Goal: Obtain resource: Download file/media

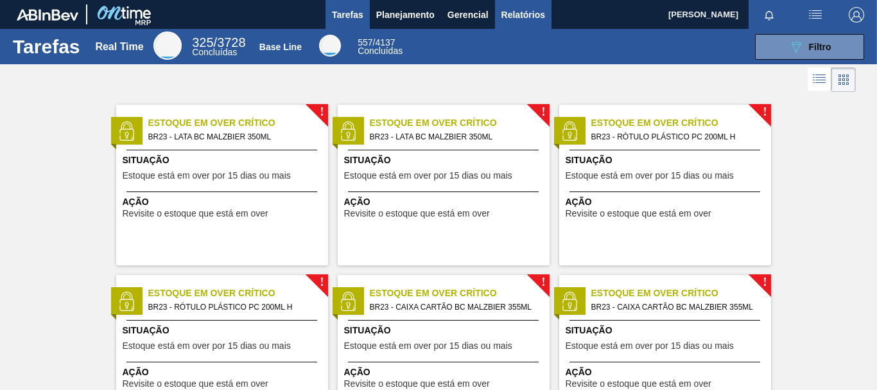
click at [538, 15] on span "Relatórios" at bounding box center [524, 14] width 44 height 15
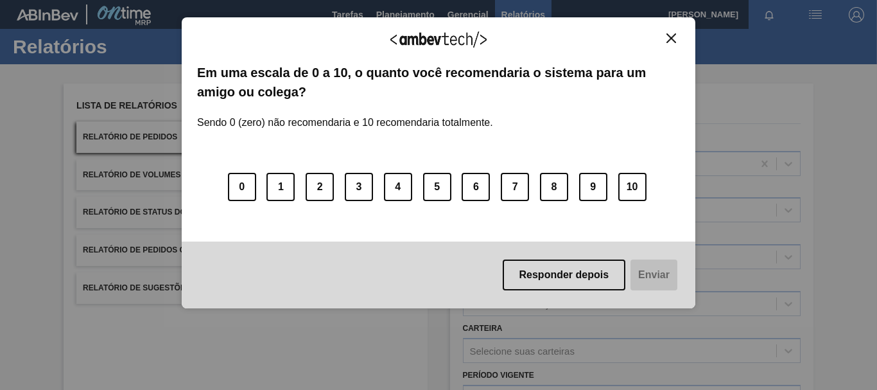
click at [674, 42] on img "Close" at bounding box center [672, 38] width 10 height 10
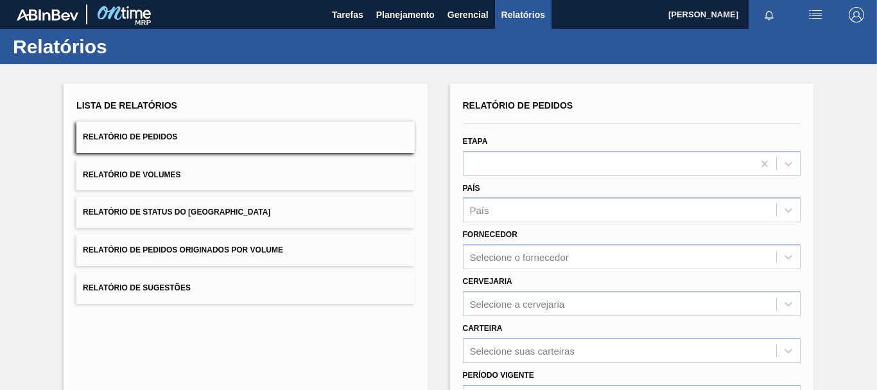
scroll to position [127, 0]
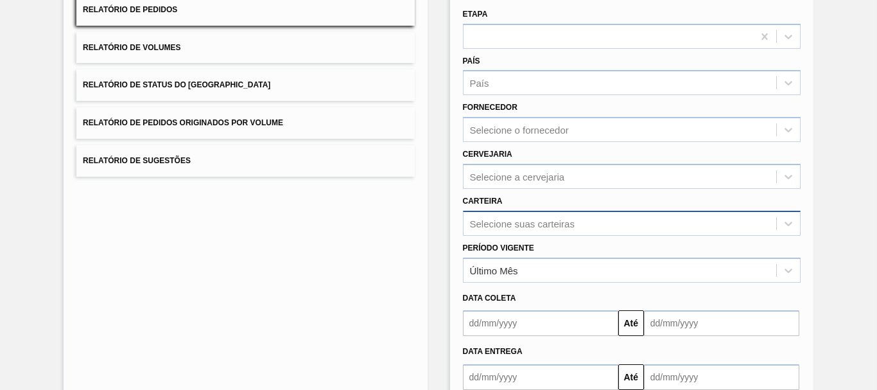
click at [538, 222] on div "Selecione suas carteiras" at bounding box center [632, 223] width 338 height 25
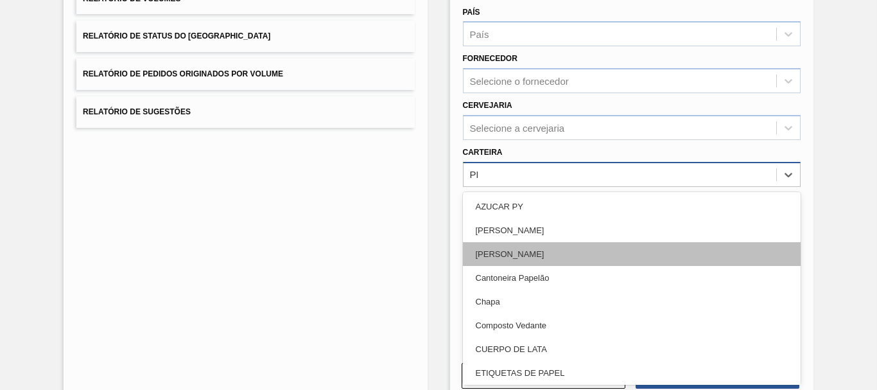
type input "PRE"
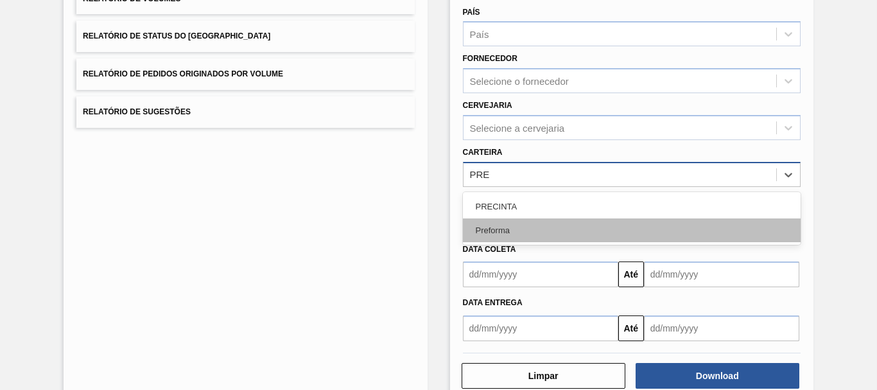
click at [496, 227] on div "Preforma" at bounding box center [632, 230] width 338 height 24
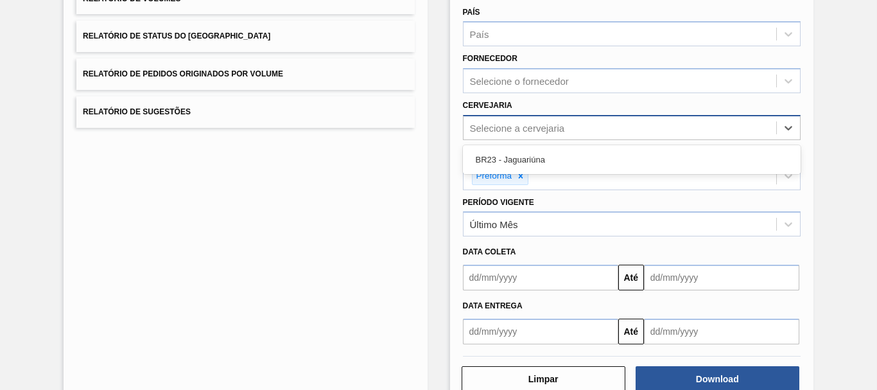
click at [543, 125] on div "Selecione a cervejaria" at bounding box center [517, 127] width 95 height 11
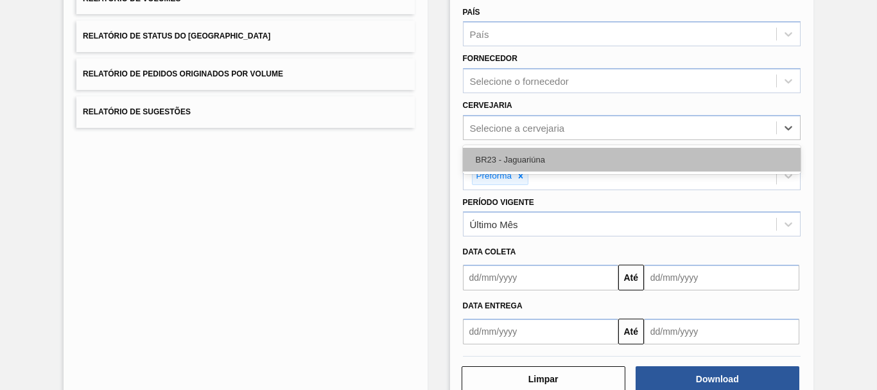
click at [533, 163] on div "BR23 - Jaguariúna" at bounding box center [632, 160] width 338 height 24
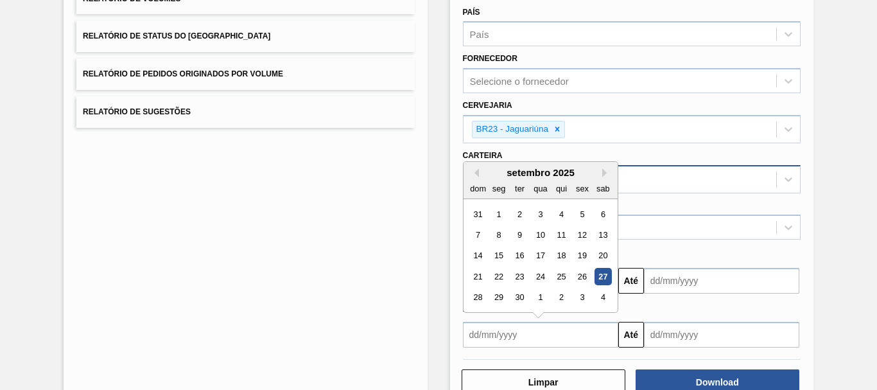
click at [517, 331] on input "text" at bounding box center [540, 335] width 155 height 26
click at [479, 280] on div "21" at bounding box center [477, 276] width 17 height 17
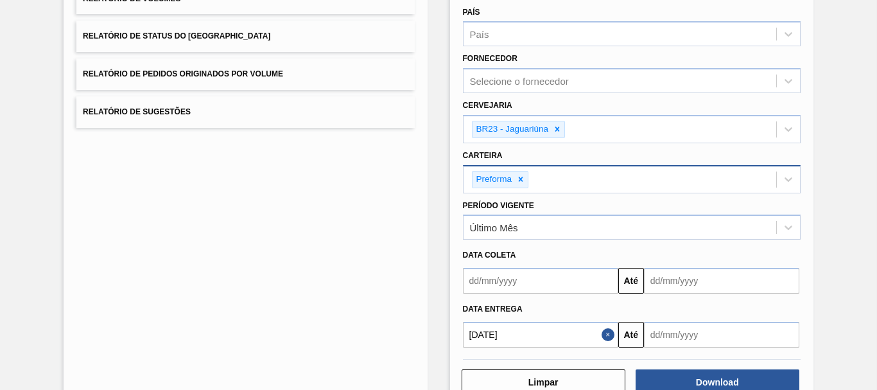
type input "[DATE]"
click at [678, 333] on input "text" at bounding box center [721, 335] width 155 height 26
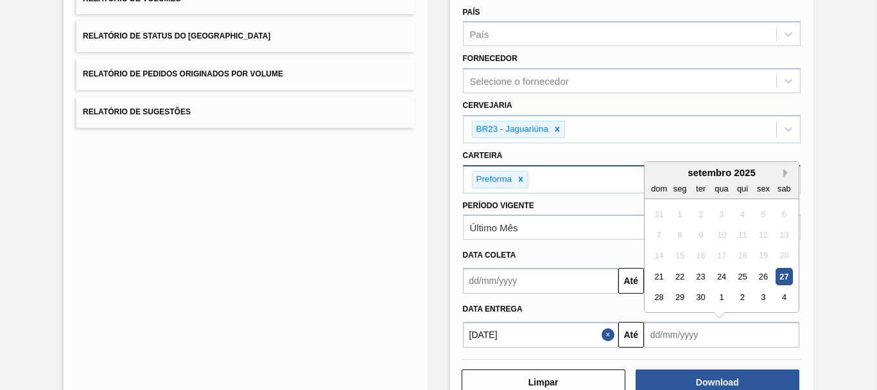
click at [784, 172] on button "Next Month" at bounding box center [788, 172] width 9 height 9
click at [685, 297] on div "27" at bounding box center [679, 296] width 17 height 17
type input "[DATE]"
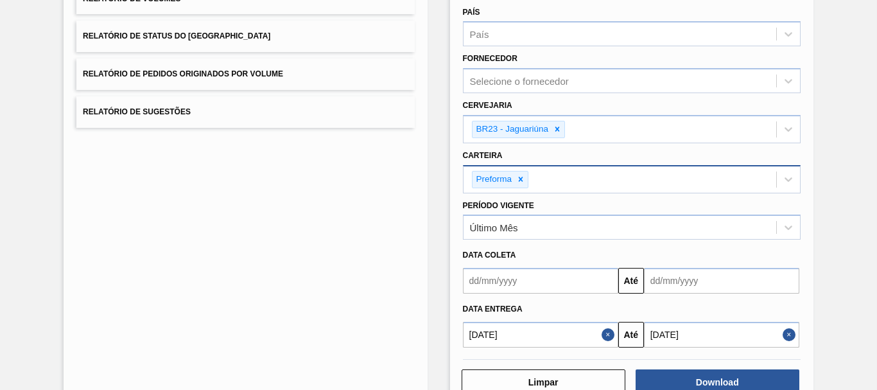
click at [791, 335] on button "Close" at bounding box center [791, 335] width 17 height 26
click at [791, 335] on input "text" at bounding box center [721, 335] width 155 height 26
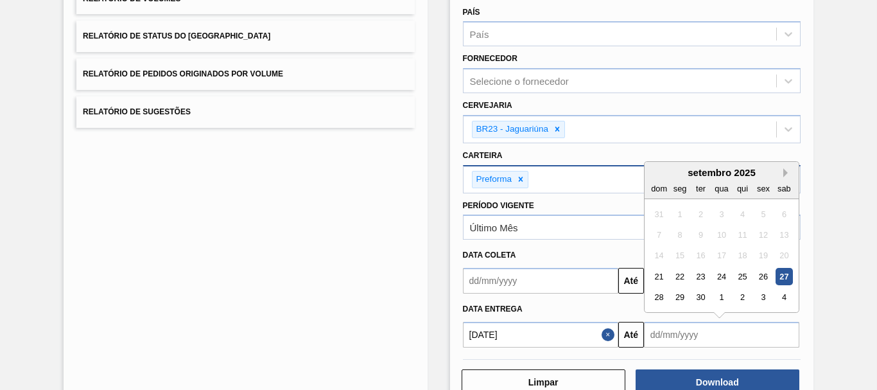
click at [784, 171] on button "Next Month" at bounding box center [788, 172] width 9 height 9
click at [760, 295] on div "31" at bounding box center [763, 296] width 17 height 17
type input "[DATE]"
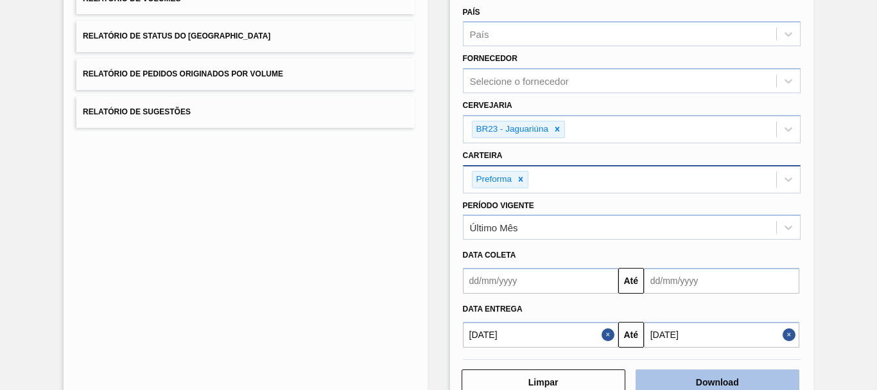
click at [733, 376] on button "Download" at bounding box center [718, 382] width 164 height 26
click at [721, 380] on button "Download" at bounding box center [718, 382] width 164 height 26
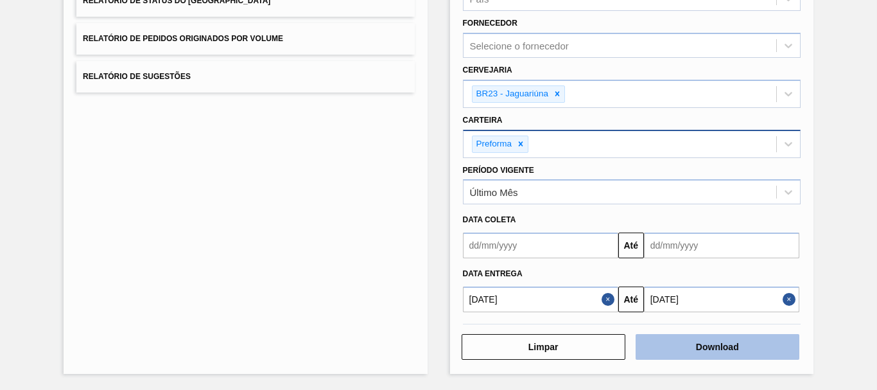
click at [712, 338] on button "Download" at bounding box center [718, 347] width 164 height 26
